Goal: Obtain resource: Obtain resource

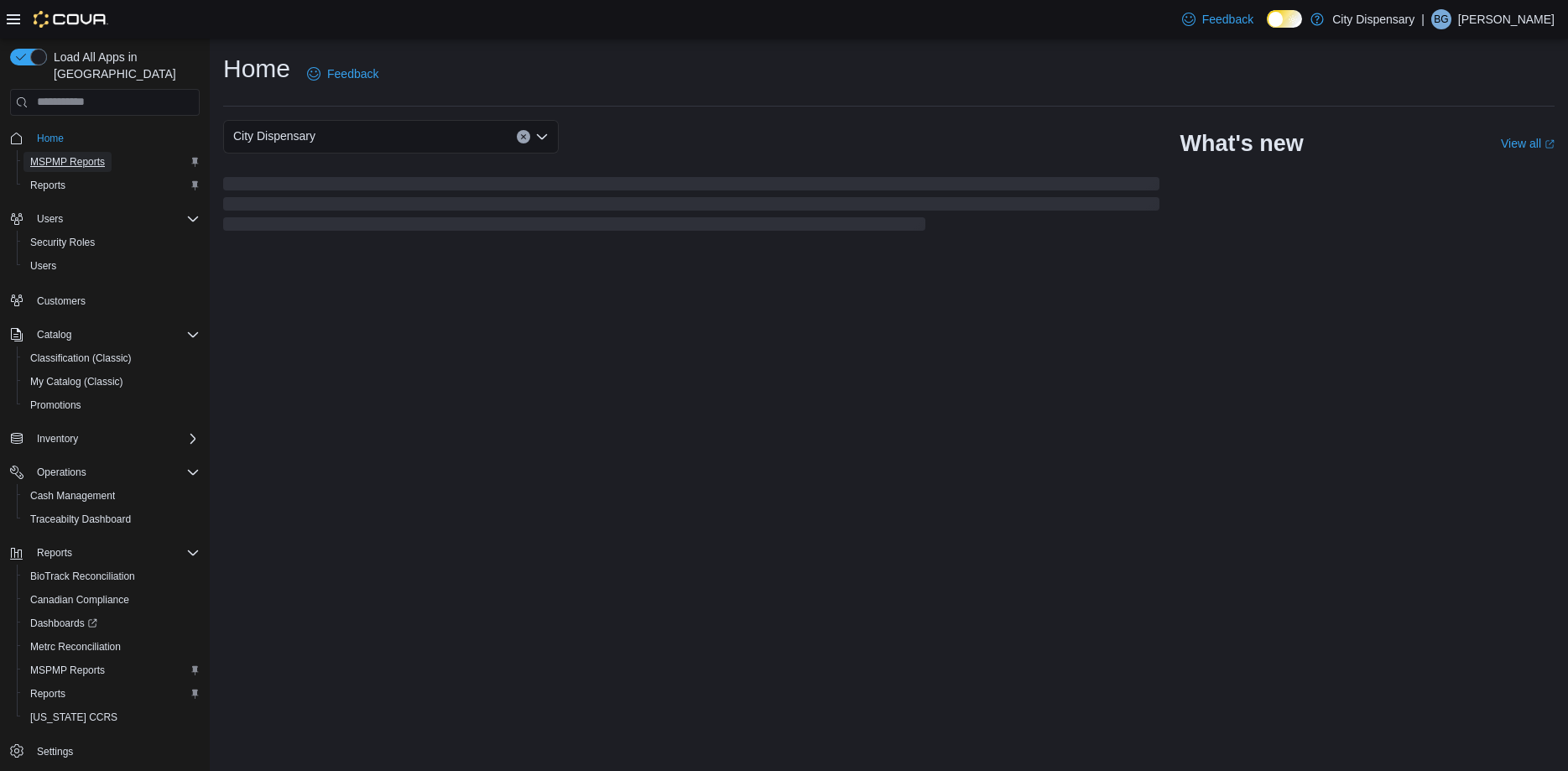
click at [76, 155] on span "MSPMP Reports" at bounding box center [67, 162] width 75 height 14
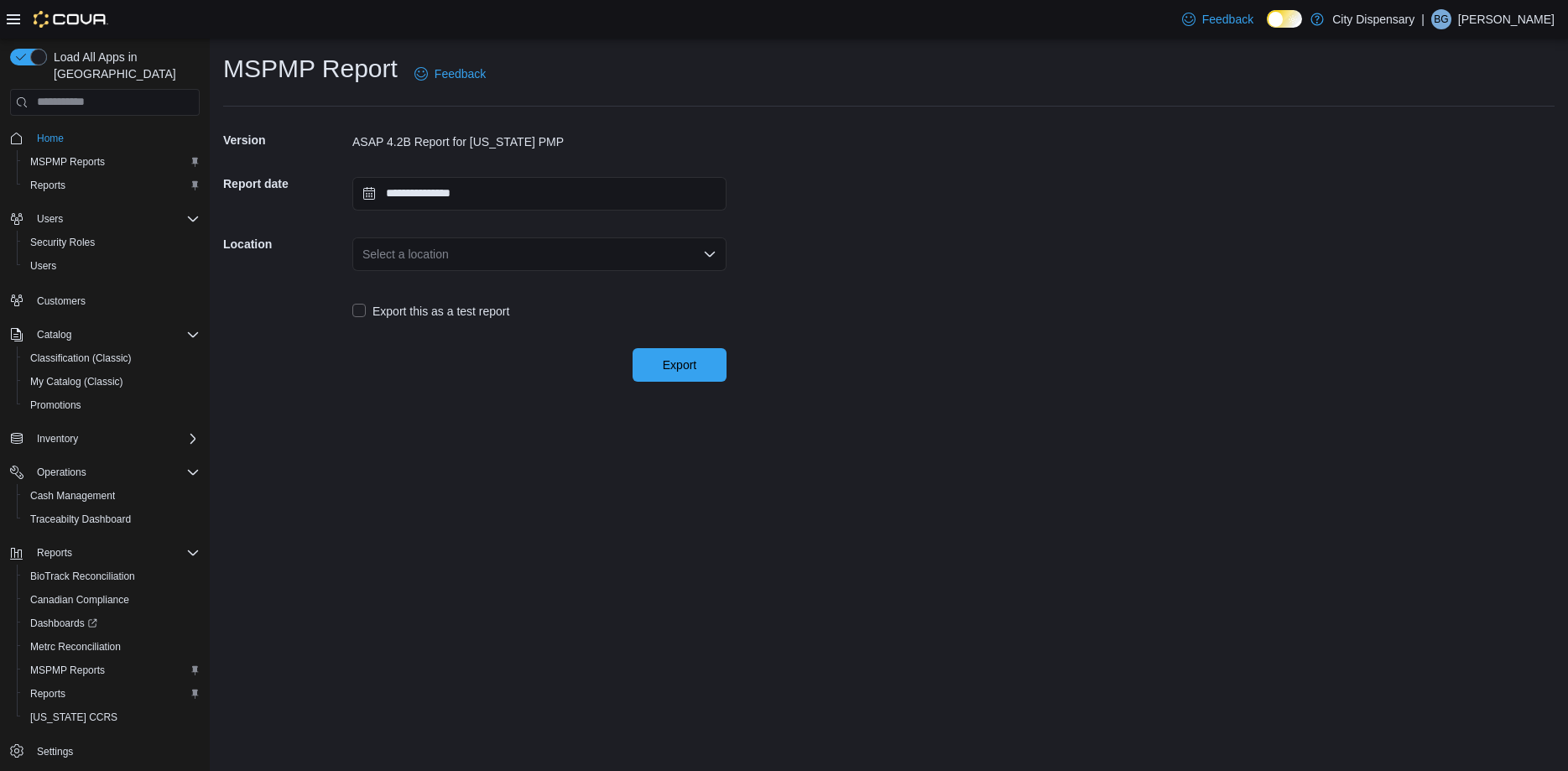
click at [664, 253] on div "Select a location" at bounding box center [540, 254] width 374 height 33
click at [660, 306] on span "[STREET_ADDRESS]" at bounding box center [549, 306] width 333 height 17
click at [668, 365] on span "Export" at bounding box center [679, 364] width 33 height 17
